Goal: Connect with others: Connect with others

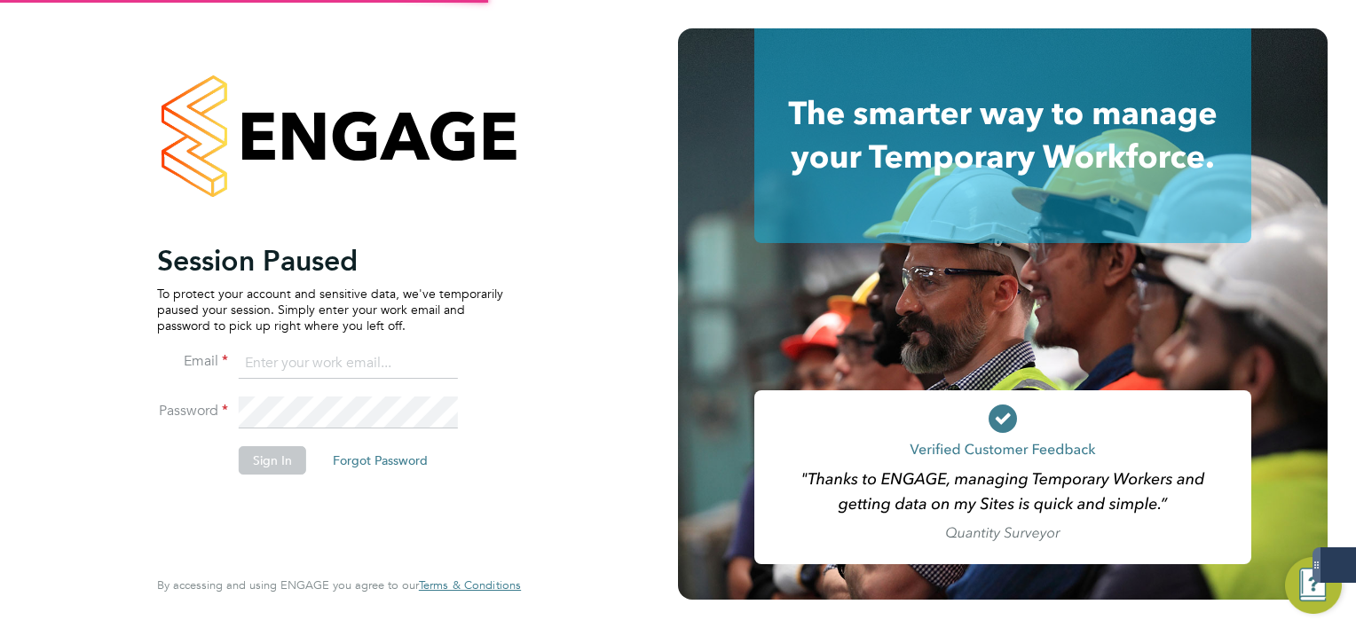
type input "[EMAIL_ADDRESS][DOMAIN_NAME]"
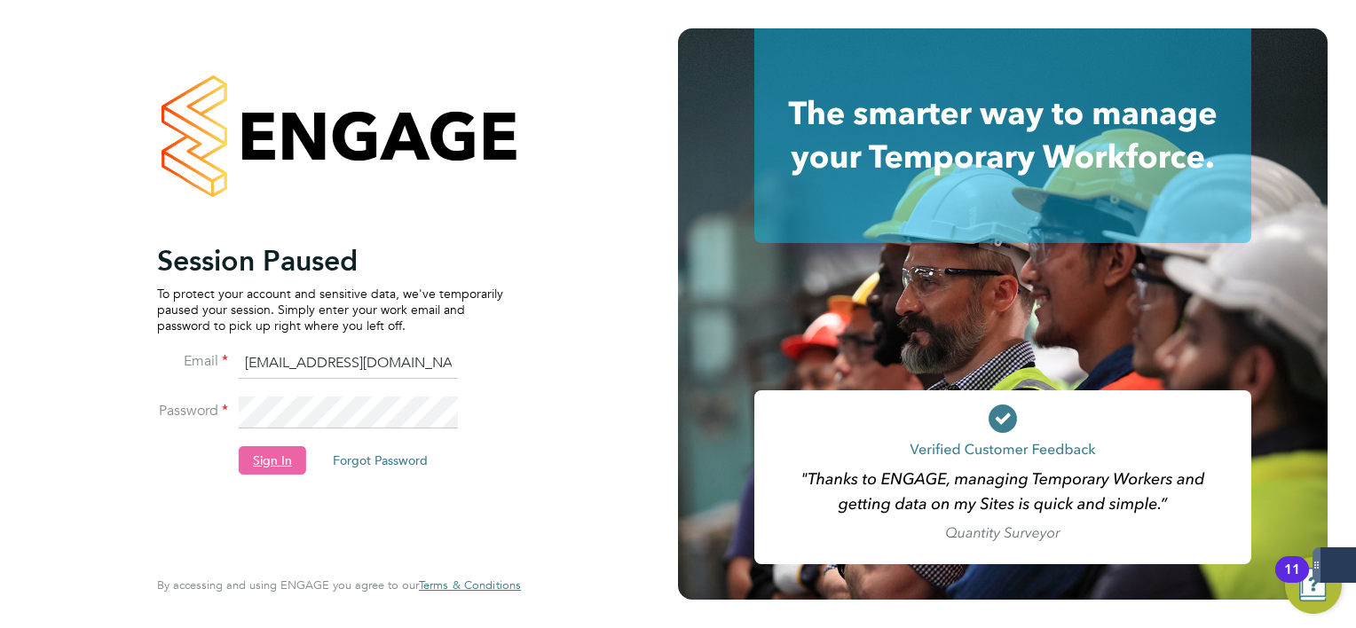
click at [286, 463] on button "Sign In" at bounding box center [272, 460] width 67 height 28
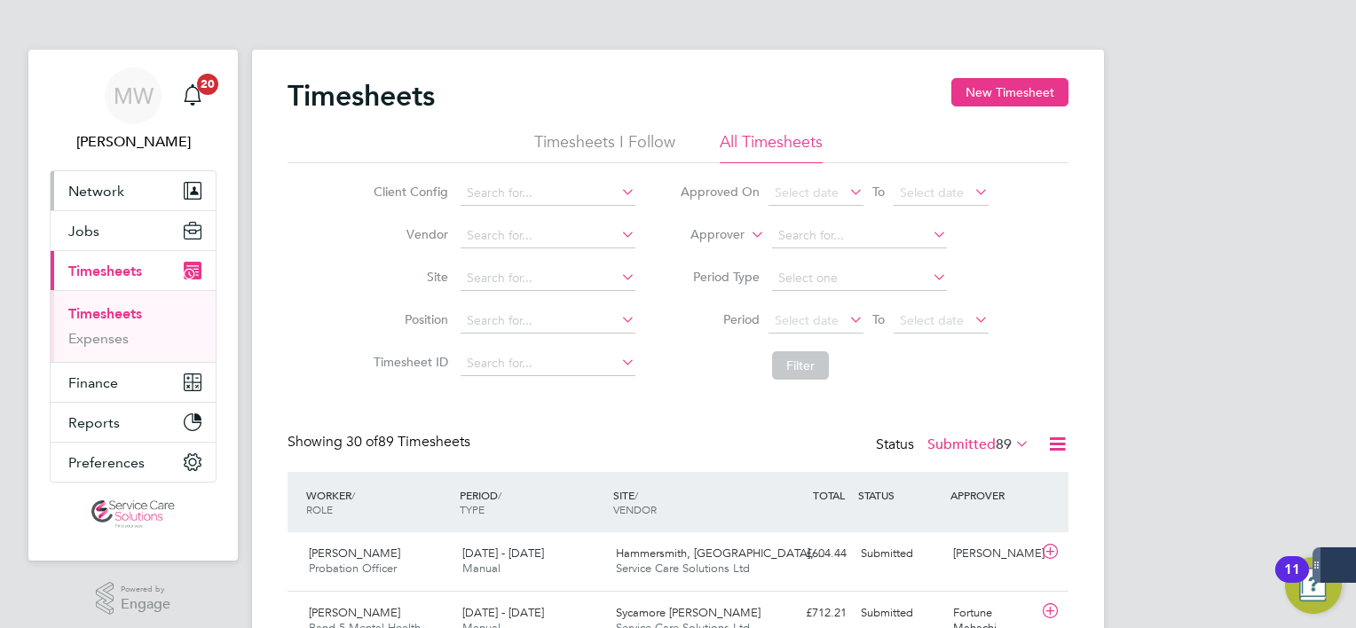
click at [112, 176] on button "Network" at bounding box center [133, 190] width 165 height 39
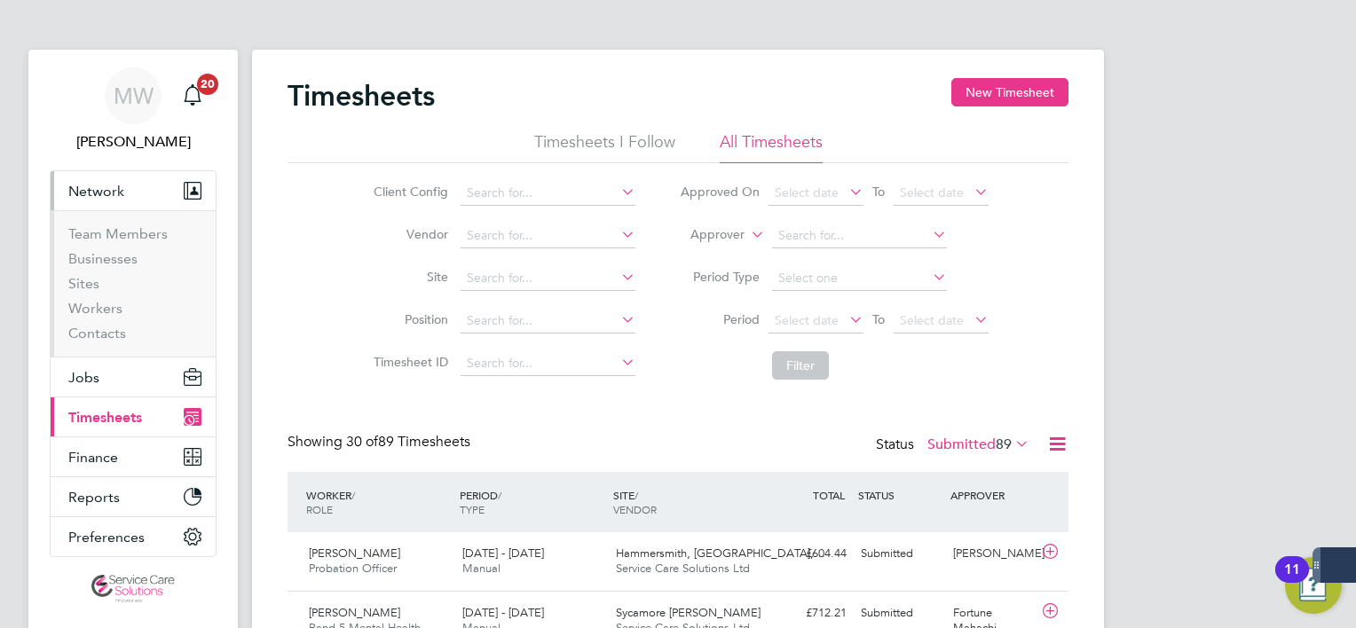
click at [112, 342] on ul "Team Members Businesses Sites Workers Contacts" at bounding box center [133, 283] width 165 height 146
click at [98, 337] on link "Contacts" at bounding box center [97, 333] width 58 height 17
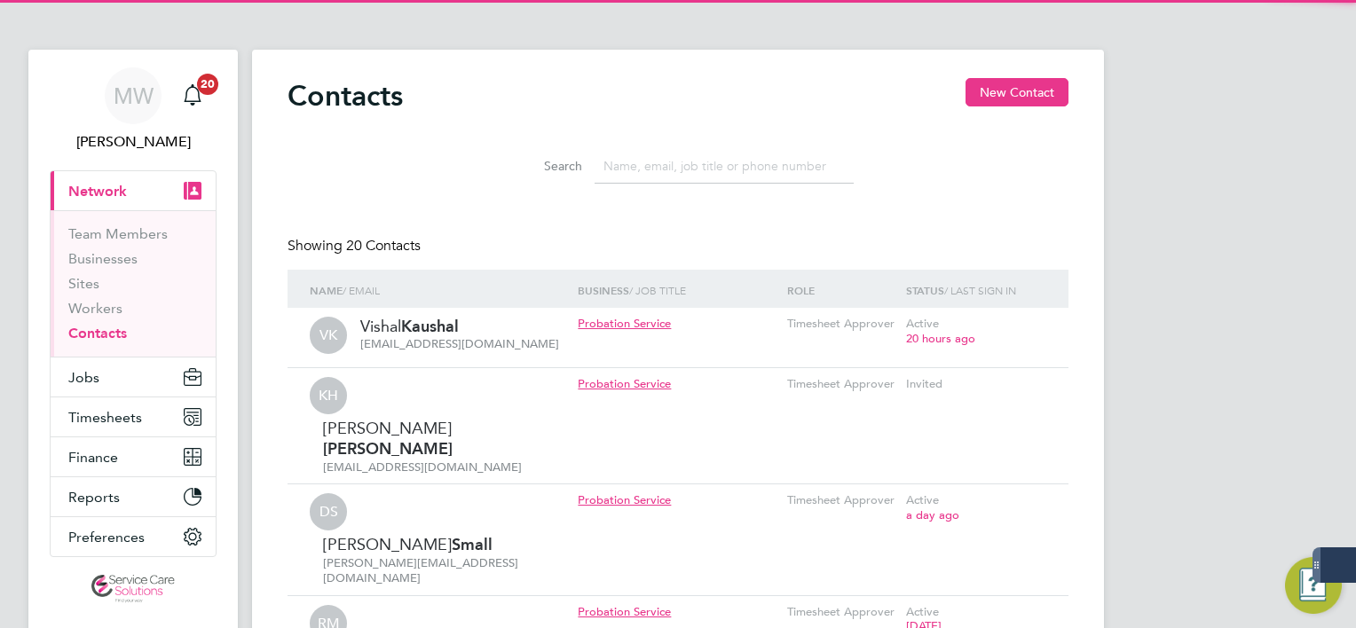
click at [747, 155] on input at bounding box center [723, 166] width 259 height 35
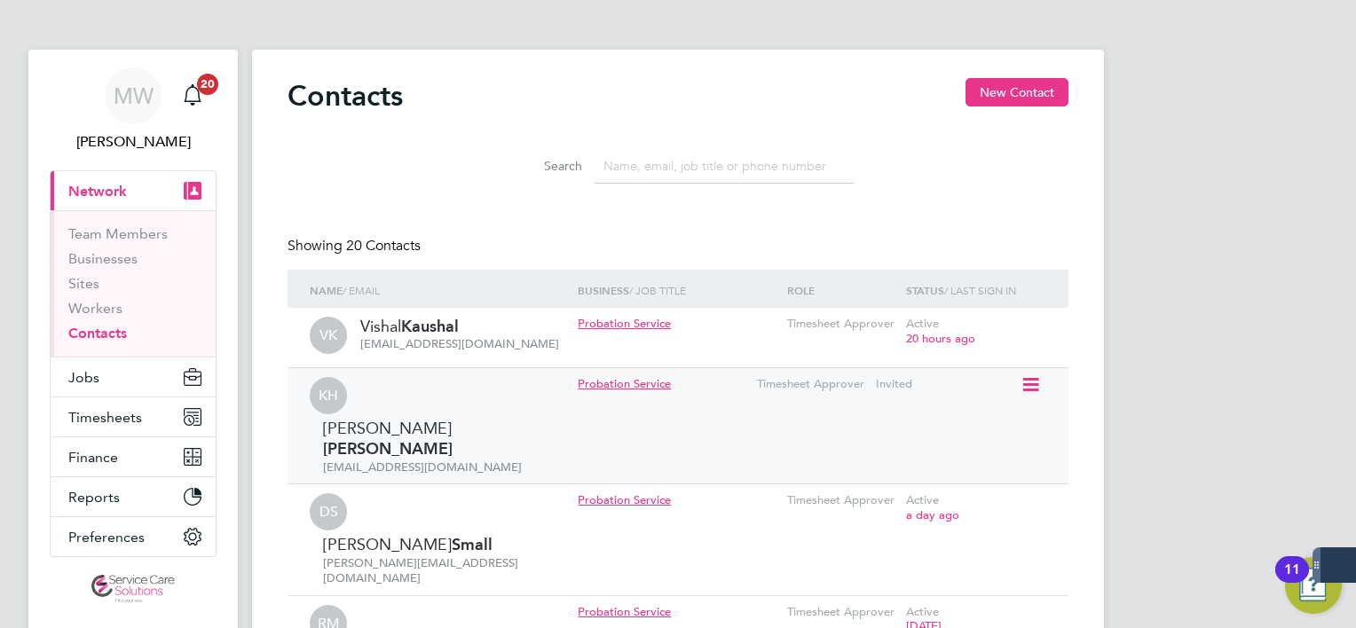
click at [1026, 389] on icon at bounding box center [1029, 384] width 18 height 21
click at [957, 420] on li "Edit contact" at bounding box center [953, 425] width 168 height 25
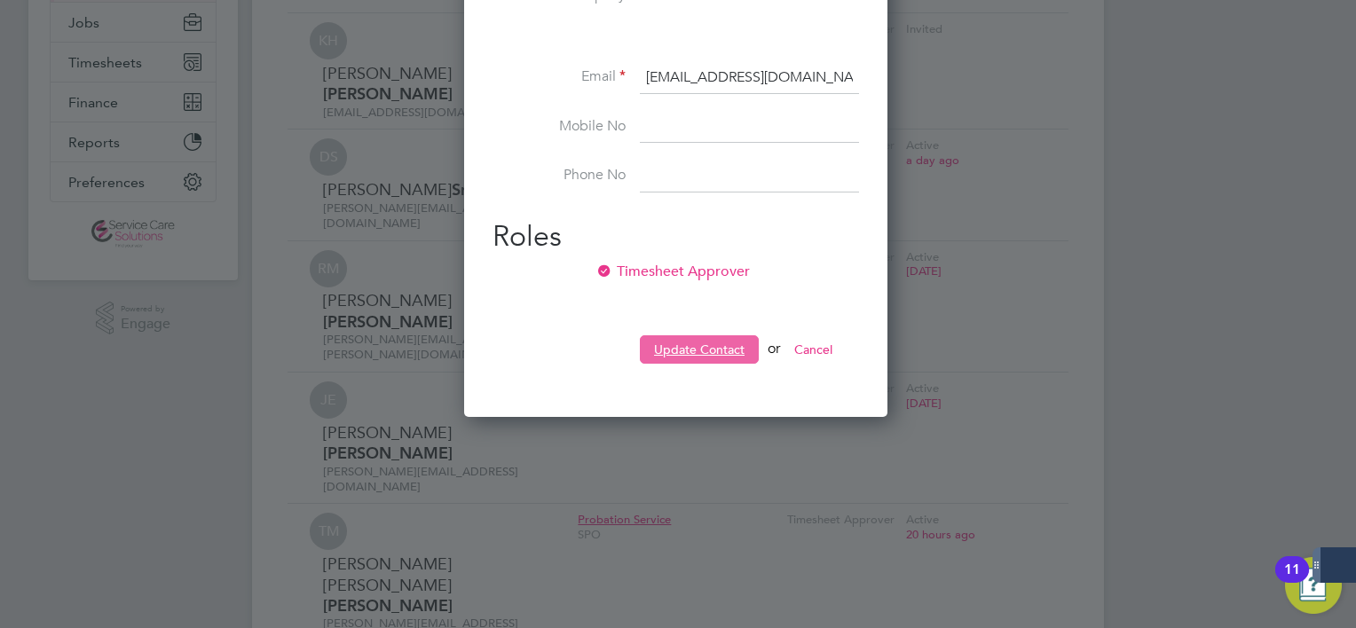
click at [699, 348] on button "Update Contact" at bounding box center [699, 349] width 119 height 28
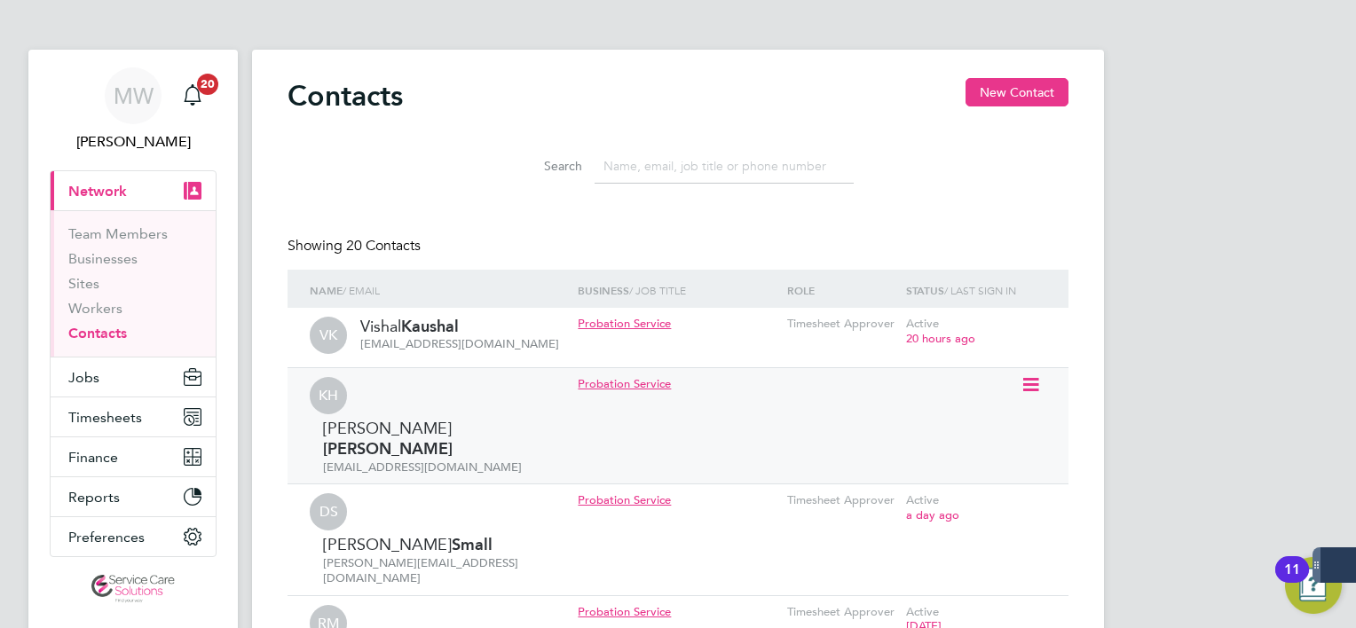
click at [1036, 386] on icon at bounding box center [1029, 384] width 18 height 21
click at [957, 455] on li "Invite contact to platform" at bounding box center [953, 459] width 168 height 25
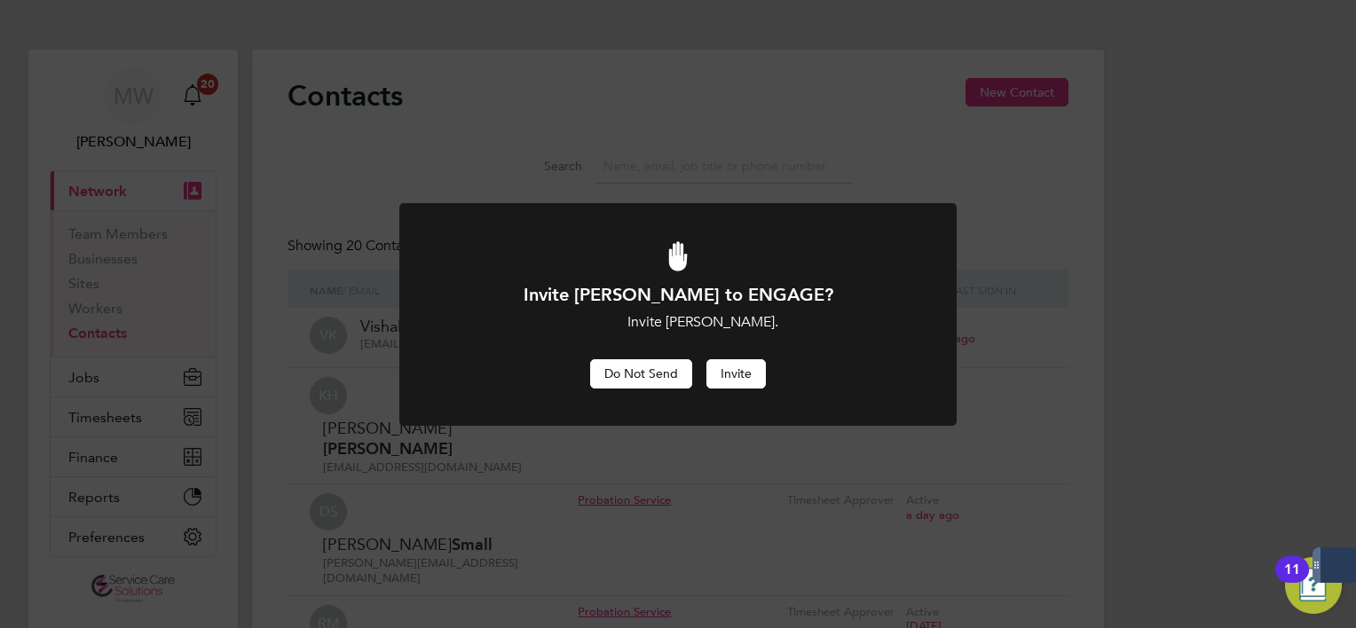
click at [677, 361] on button "Do Not Send" at bounding box center [641, 373] width 102 height 28
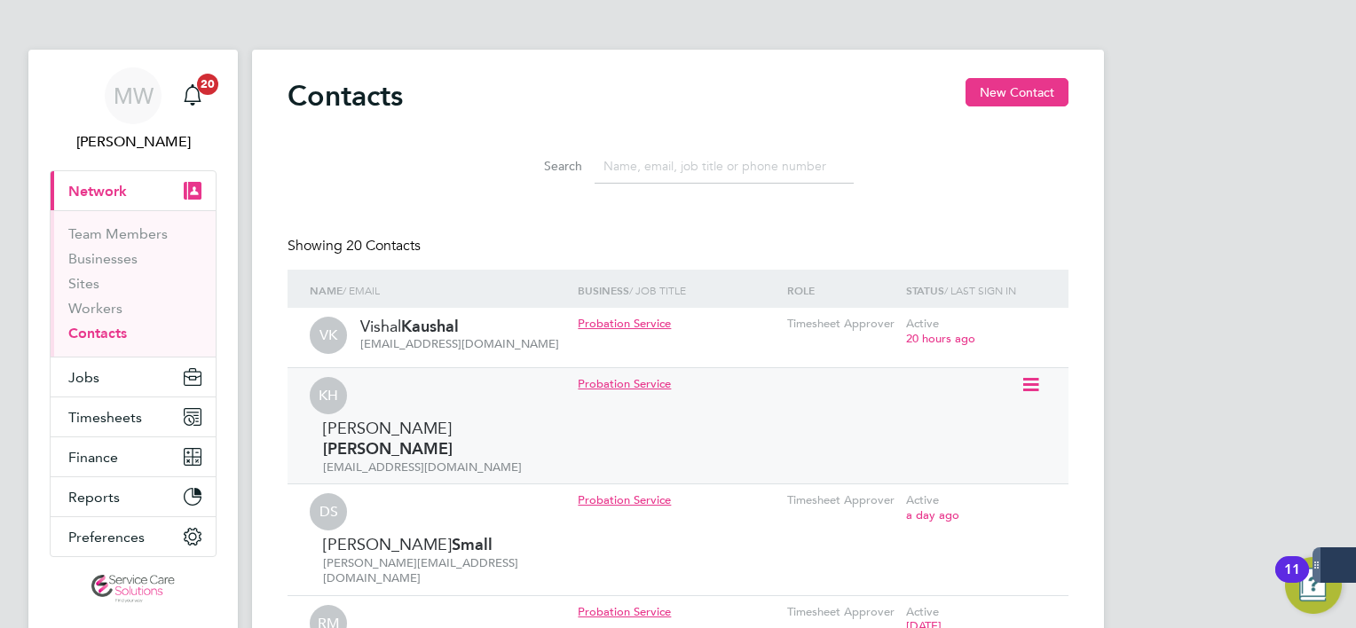
click at [1034, 377] on icon at bounding box center [1029, 384] width 18 height 21
click at [943, 419] on li "Edit contact" at bounding box center [953, 425] width 168 height 25
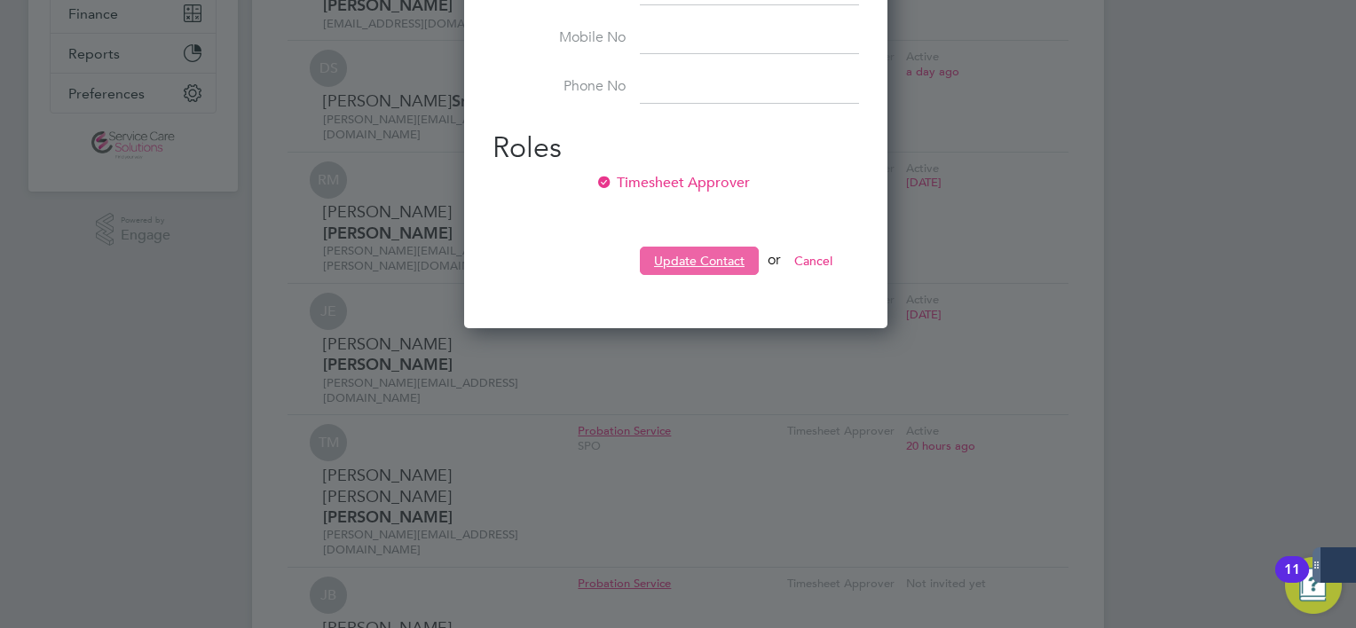
click at [691, 261] on button "Update Contact" at bounding box center [699, 261] width 119 height 28
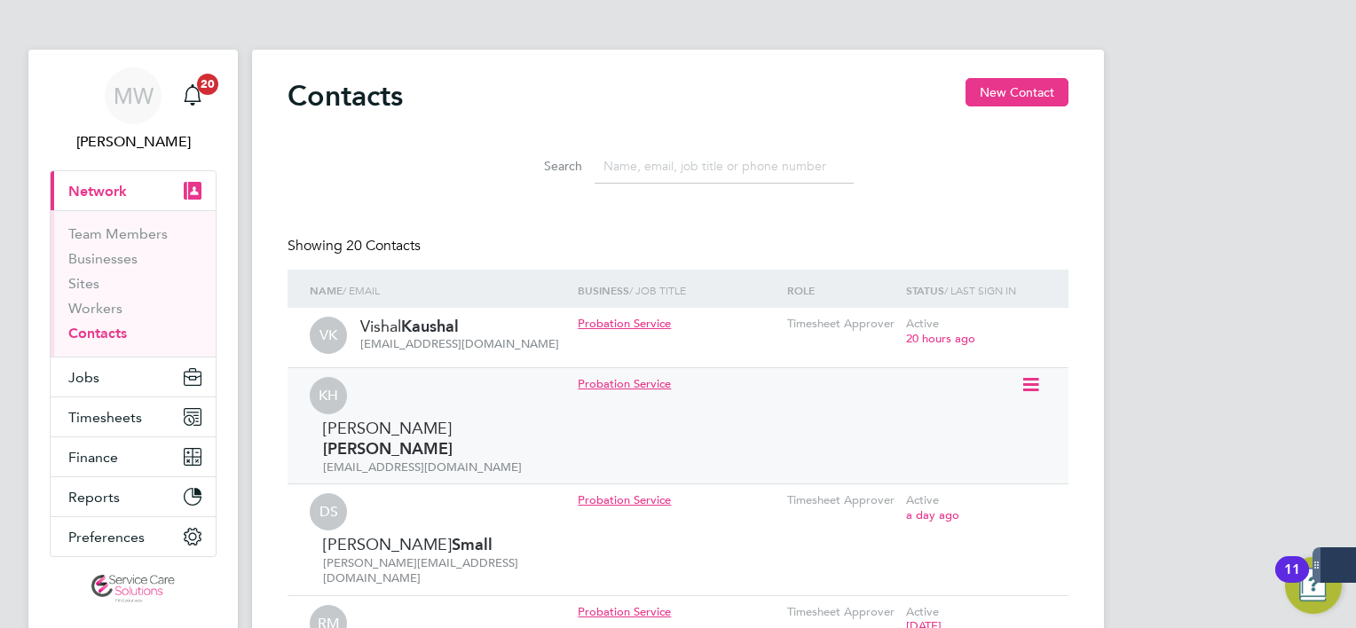
click at [1030, 383] on icon at bounding box center [1029, 384] width 18 height 21
click at [978, 451] on li "Invite contact to platform" at bounding box center [953, 459] width 168 height 25
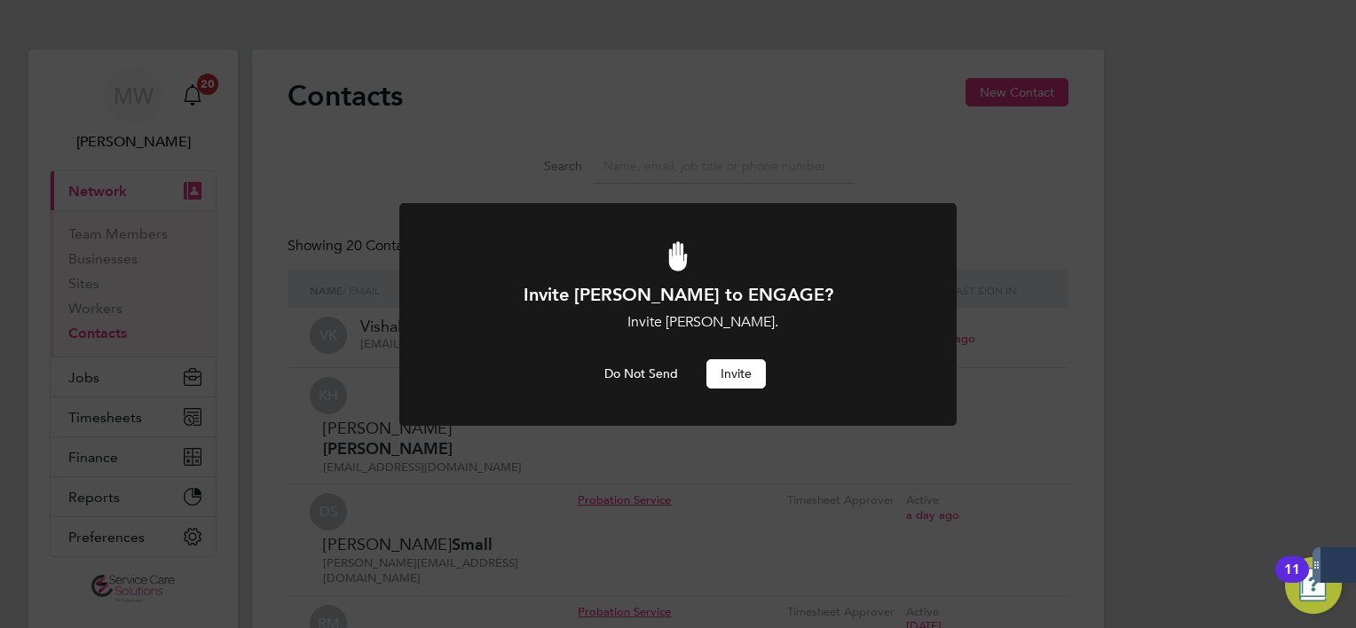
click at [745, 369] on button "Invite" at bounding box center [735, 373] width 59 height 28
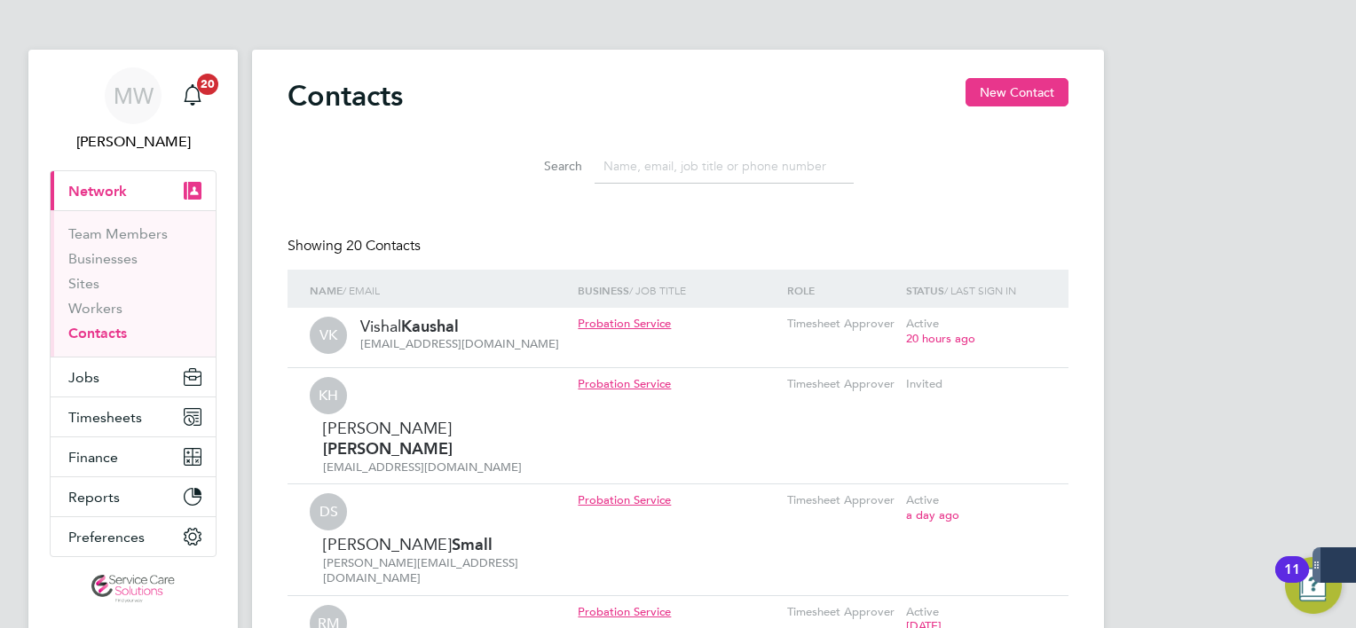
click at [749, 93] on div "Contacts New Contact" at bounding box center [677, 104] width 781 height 53
